Goal: Information Seeking & Learning: Understand process/instructions

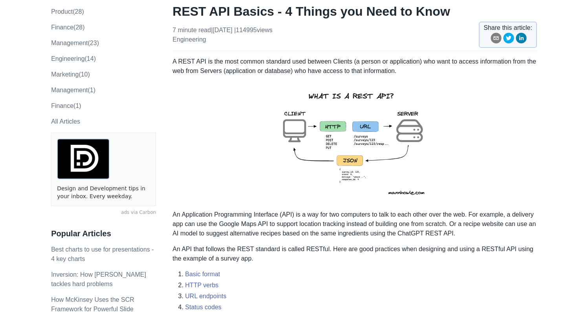
scroll to position [66, 0]
click at [352, 138] on img at bounding box center [355, 143] width 172 height 122
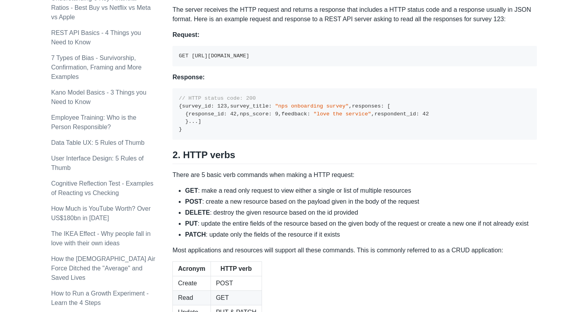
scroll to position [574, 0]
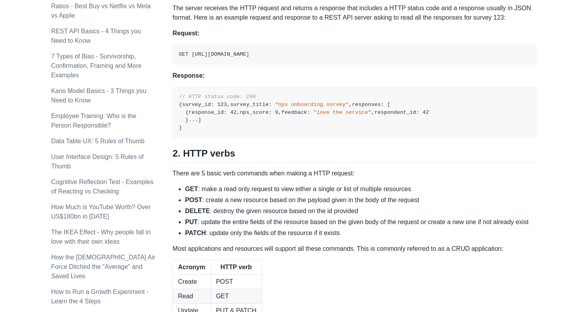
drag, startPoint x: 178, startPoint y: 108, endPoint x: 332, endPoint y: 106, distance: 153.7
click at [332, 65] on pre "GET [URL][DOMAIN_NAME]" at bounding box center [355, 54] width 365 height 20
copy code "GET [URL][DOMAIN_NAME]"
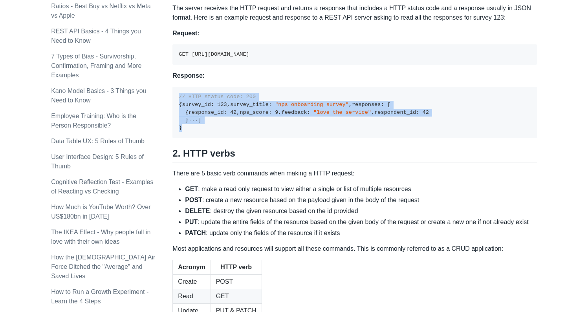
drag, startPoint x: 179, startPoint y: 150, endPoint x: 204, endPoint y: 257, distance: 109.6
click at [204, 138] on pre "// HTTP status code: 200 { survey_id : 123 , survey_title : "nps onboarding sur…" at bounding box center [355, 112] width 365 height 51
copy code "// HTTP status code: 200 { survey_id : 123 , survey_title : "nps onboarding sur…"
click at [540, 194] on div "[PERSON_NAME] Startup Strategy Subscribe Articles Search About Subscribe Topics…" at bounding box center [294, 222] width 572 height 1585
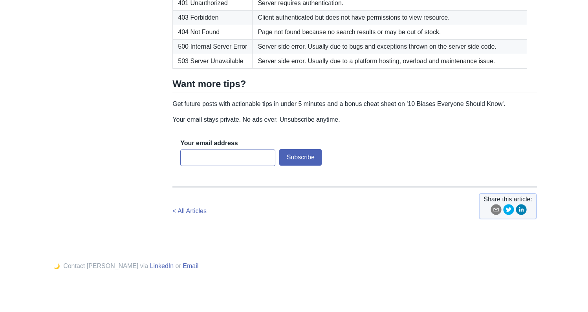
scroll to position [1249, 0]
